Goal: Task Accomplishment & Management: Use online tool/utility

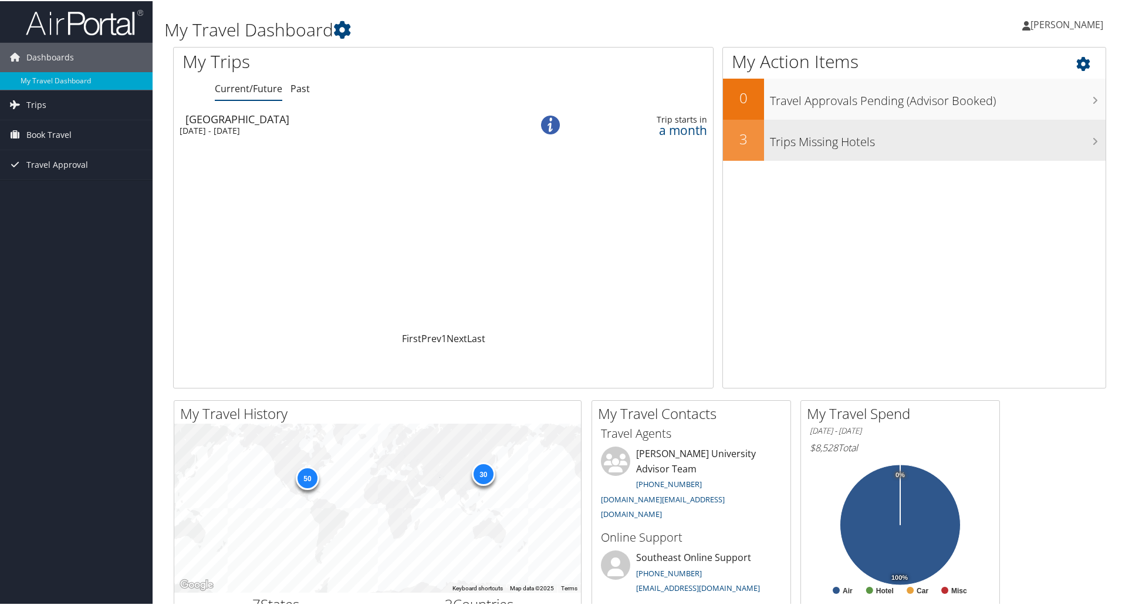
click at [825, 140] on h3 "Trips Missing Hotels" at bounding box center [938, 138] width 336 height 22
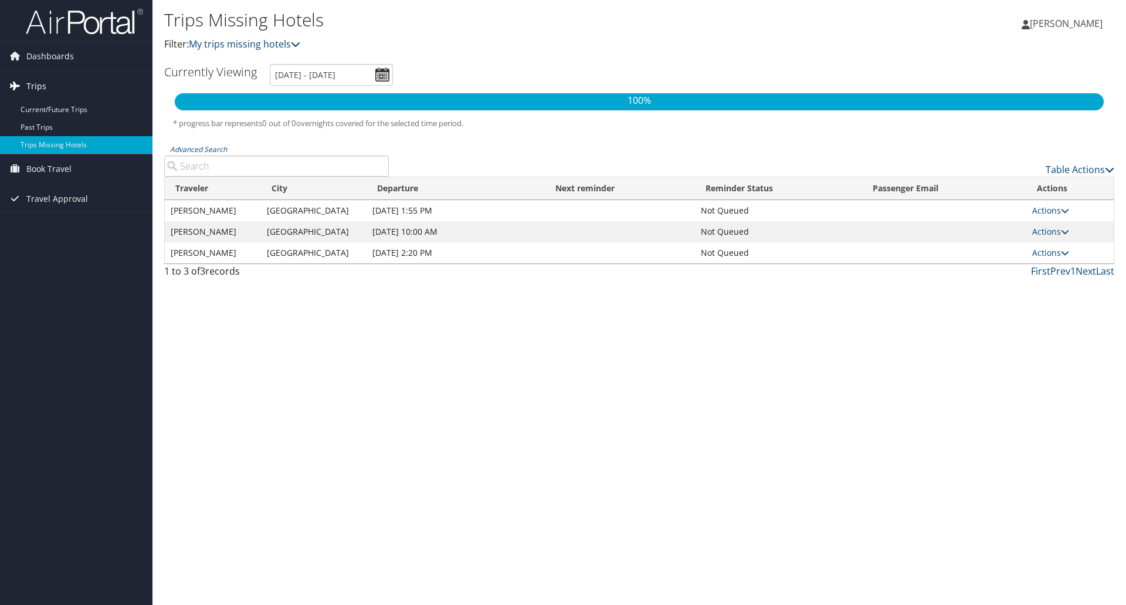
click at [27, 87] on span "Trips" at bounding box center [36, 86] width 20 height 29
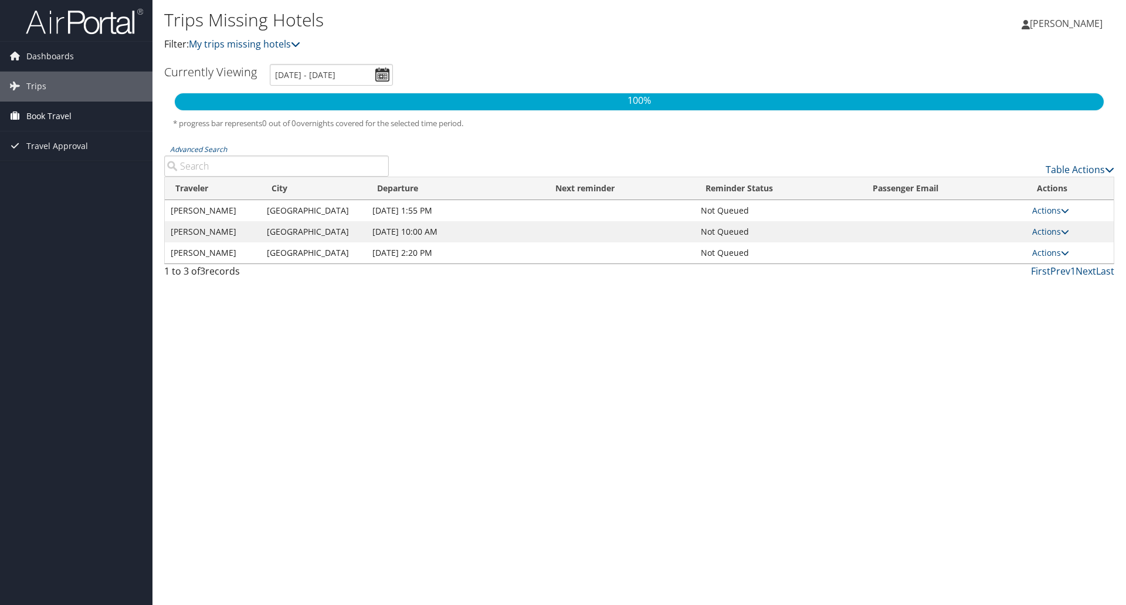
click at [29, 113] on span "Book Travel" at bounding box center [48, 115] width 45 height 29
click at [42, 175] on link "Book/Manage Online Trips" at bounding box center [76, 175] width 153 height 18
